Goal: Check status: Check status

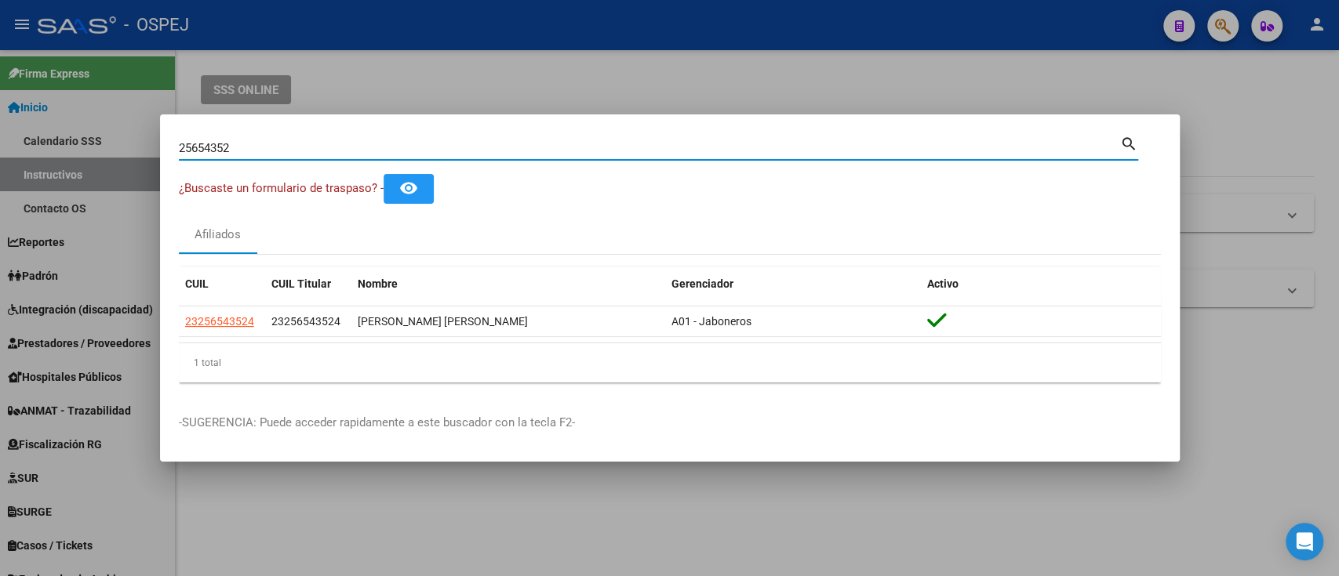
click at [431, 147] on input "25654352" at bounding box center [649, 148] width 941 height 14
type input "20221283695"
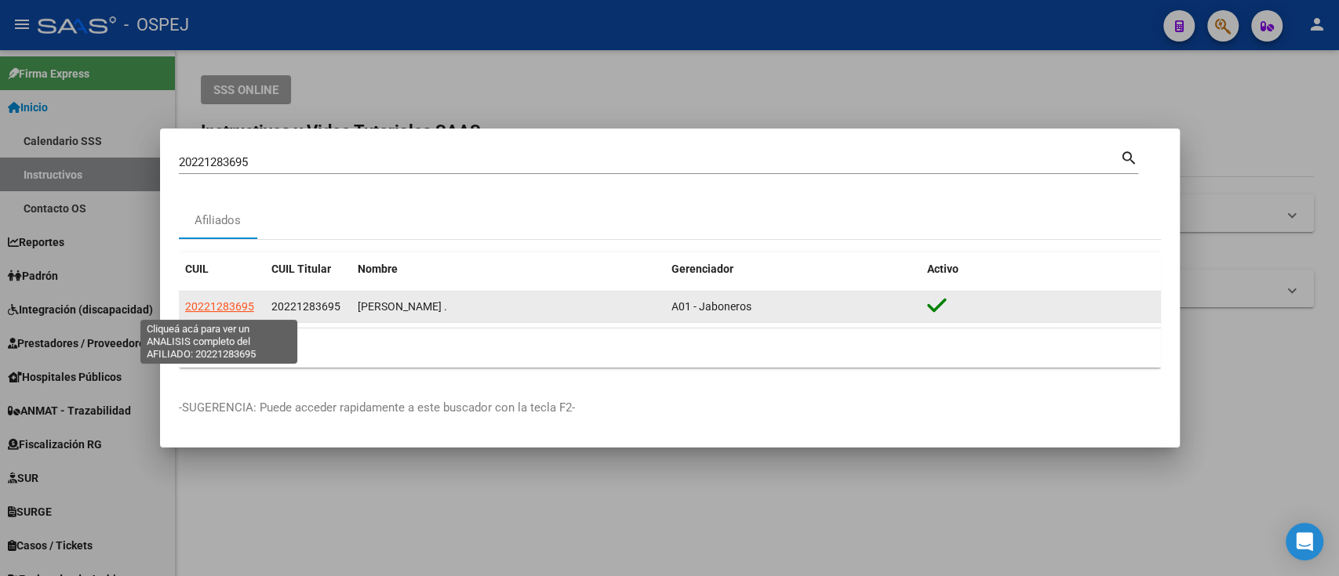
click at [219, 307] on span "20221283695" at bounding box center [219, 306] width 69 height 13
type textarea "20221283695"
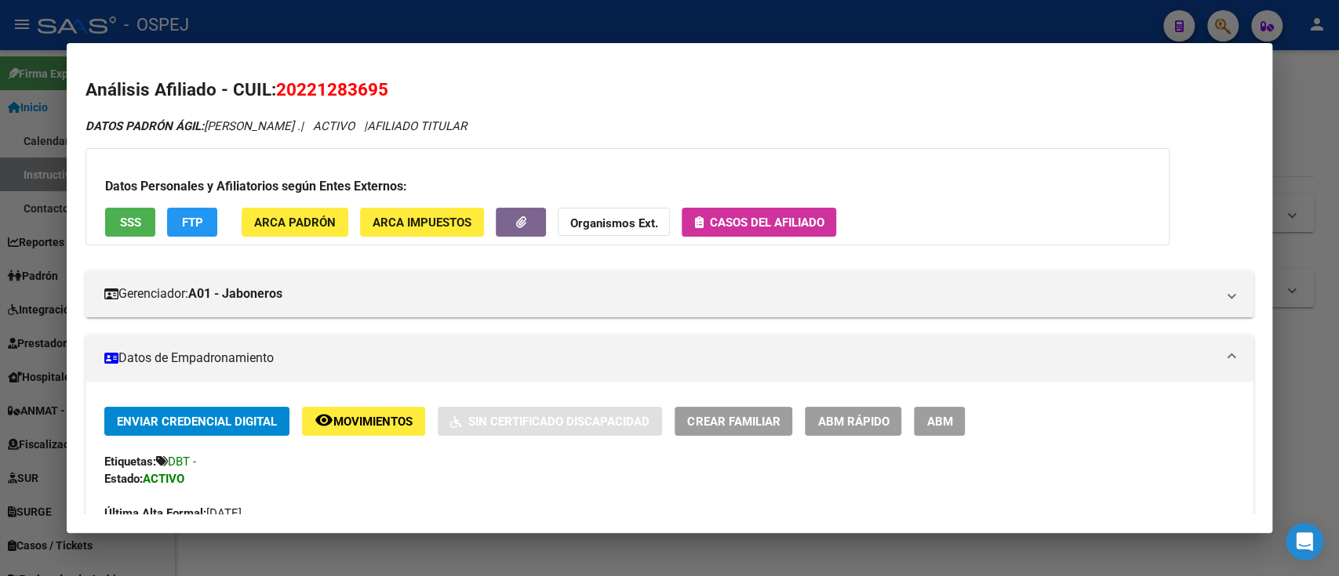
click at [450, 85] on h2 "Análisis Afiliado - CUIL: 20221283695" at bounding box center [668, 90] width 1167 height 27
click at [516, 72] on mat-dialog-content "Análisis Afiliado - CUIL: 20221283695 DATOS PADRÓN ÁGIL: [PERSON_NAME] . | ACTI…" at bounding box center [669, 288] width 1204 height 452
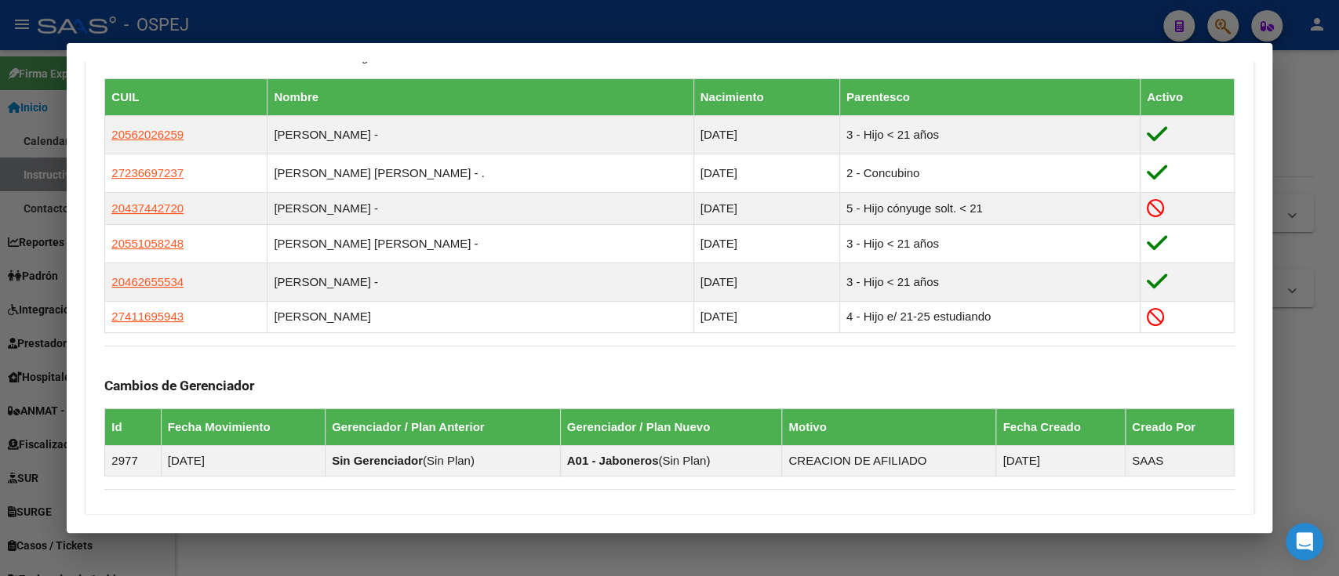
scroll to position [866, 0]
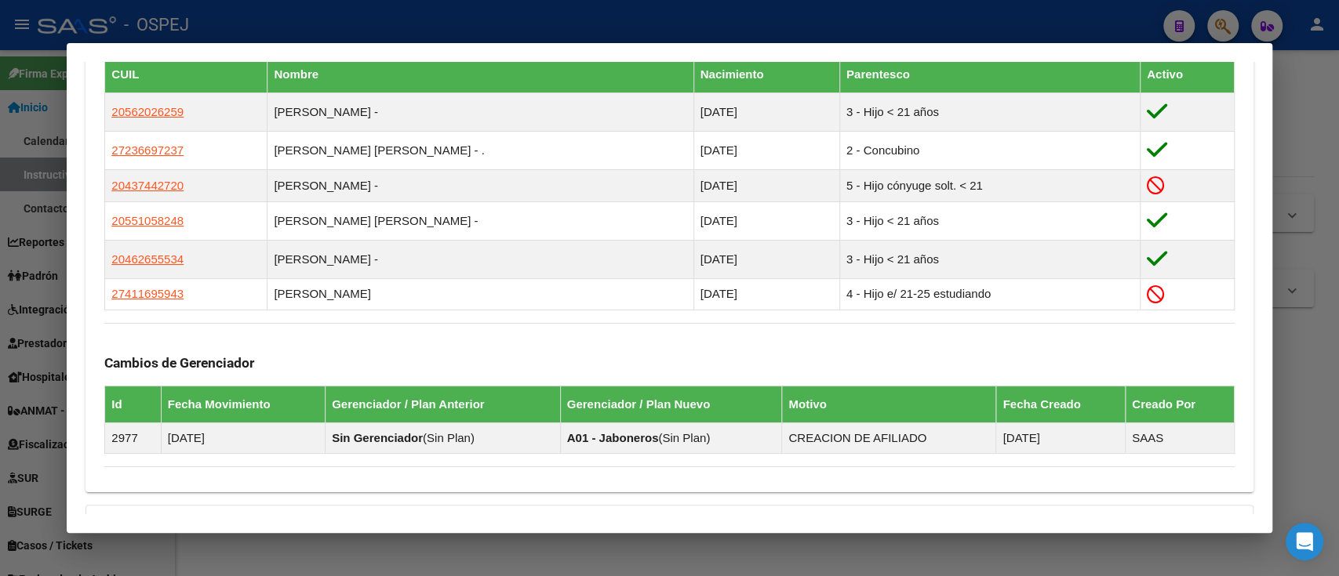
click at [479, 35] on div at bounding box center [669, 288] width 1339 height 576
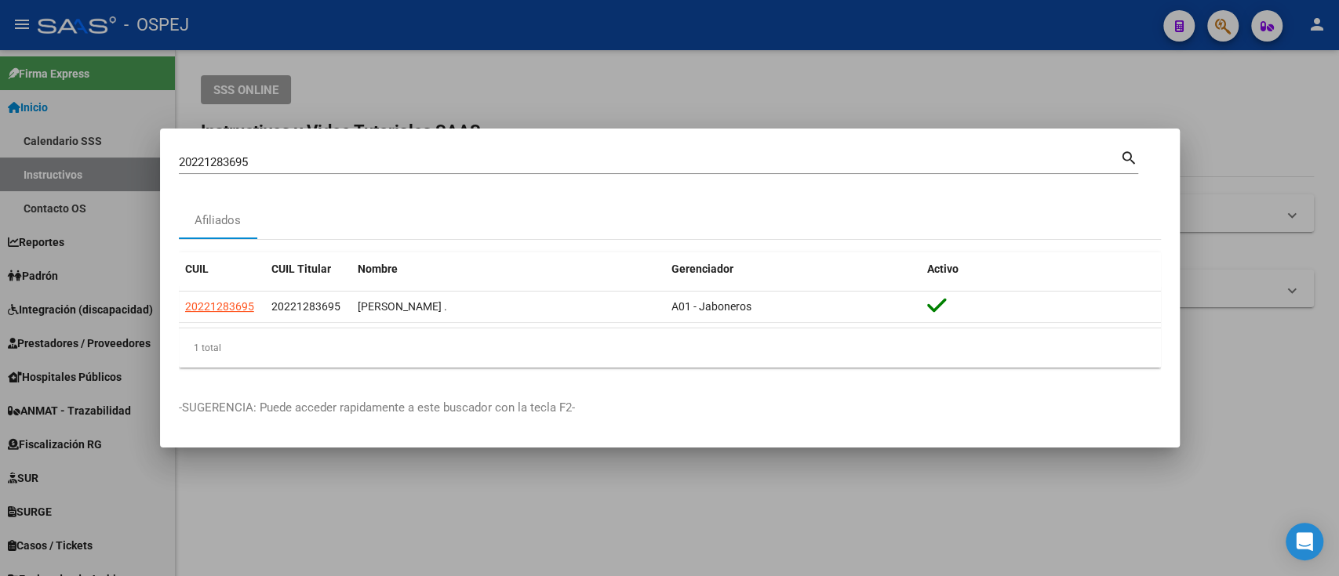
click at [447, 170] on div "20221283695 Buscar (apellido, dni, cuil, [PERSON_NAME], cuit, obra social)" at bounding box center [649, 163] width 941 height 24
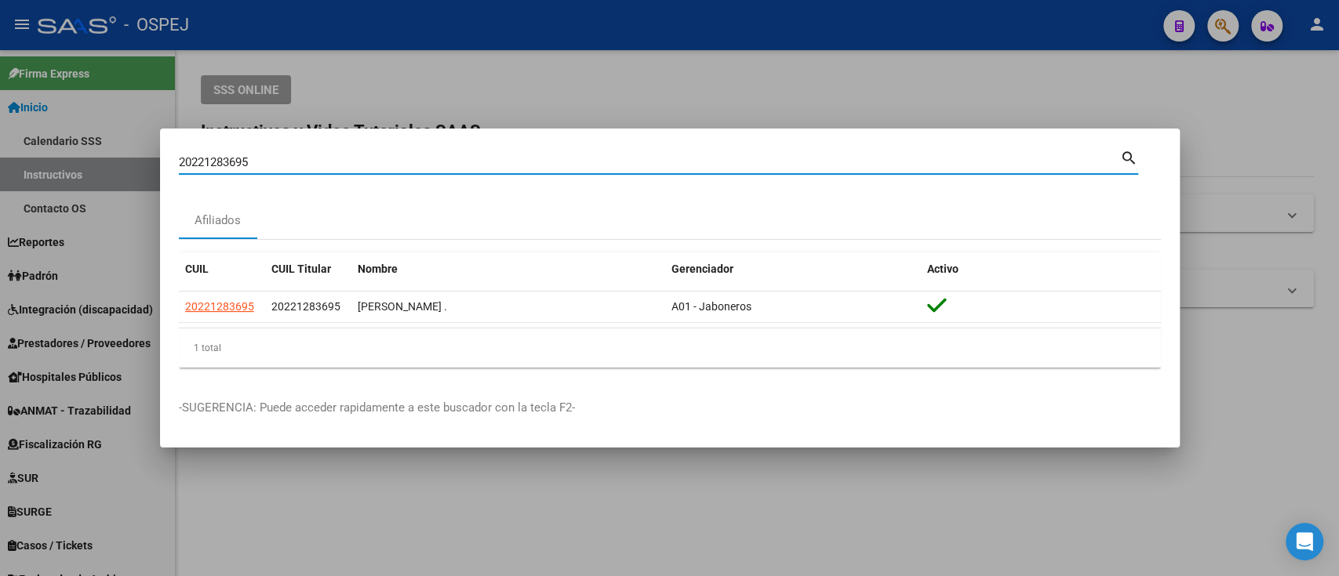
click at [441, 166] on input "20221283695" at bounding box center [649, 162] width 941 height 14
paste input "7291690497"
type input "27291690497"
